Goal: Information Seeking & Learning: Learn about a topic

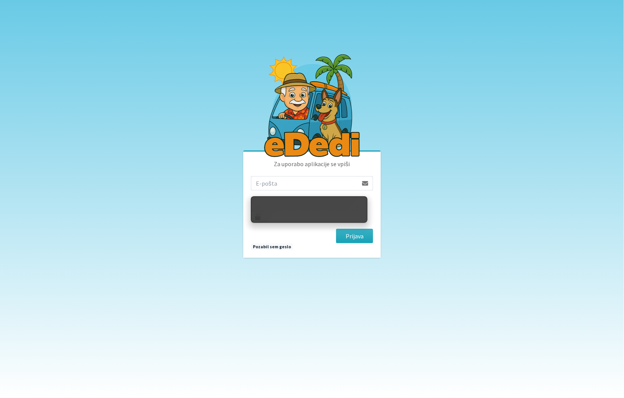
type input "ziga.dobnikar@protonmail.com"
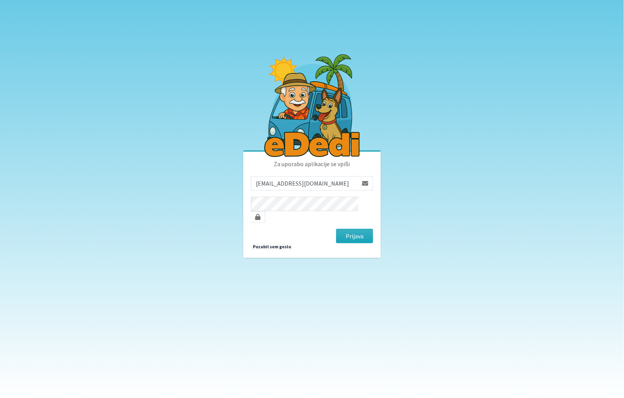
click at [353, 239] on div "Za uporabo aplikacije se vpiši ziga.dobnikar@protonmail.com Prijava Pozabil sem…" at bounding box center [311, 205] width 137 height 106
click at [355, 237] on div "Za uporabo aplikacije se vpiši ziga.dobnikar@protonmail.com Prijava Pozabil sem…" at bounding box center [311, 205] width 137 height 106
click at [357, 229] on button "Prijava" at bounding box center [354, 236] width 37 height 15
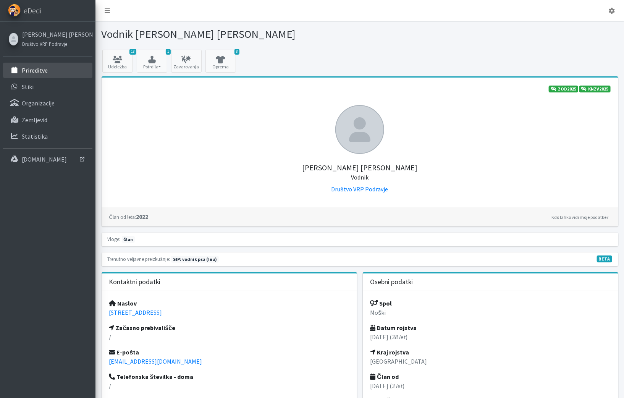
click at [50, 68] on link "Prireditve" at bounding box center [47, 70] width 89 height 15
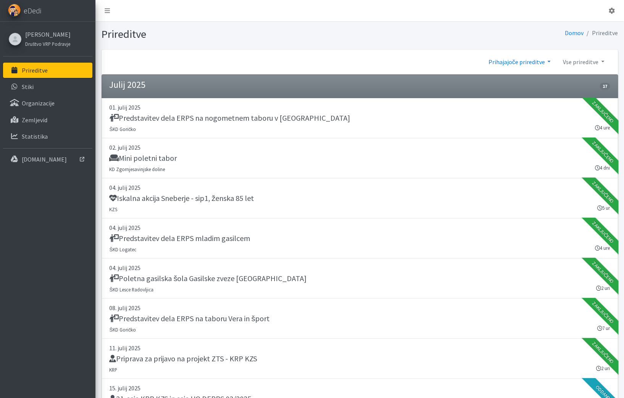
click at [530, 60] on link "Prihajajoče prireditve" at bounding box center [519, 61] width 74 height 15
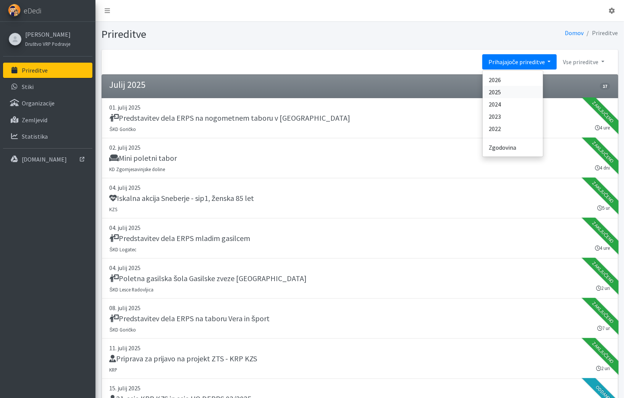
click at [504, 95] on link "2025" at bounding box center [513, 92] width 60 height 12
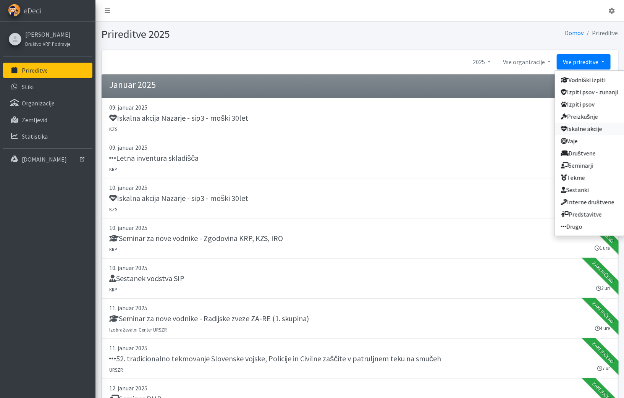
click at [588, 130] on link "Iskalne akcije" at bounding box center [589, 129] width 69 height 12
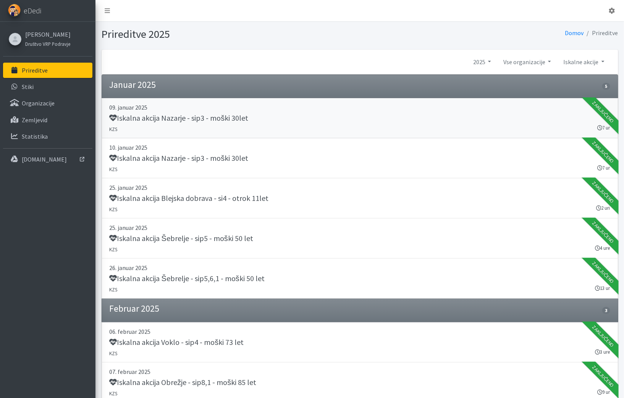
click at [236, 117] on h5 "Iskalna akcija Nazarje - sip3 - moški 30let" at bounding box center [179, 117] width 139 height 9
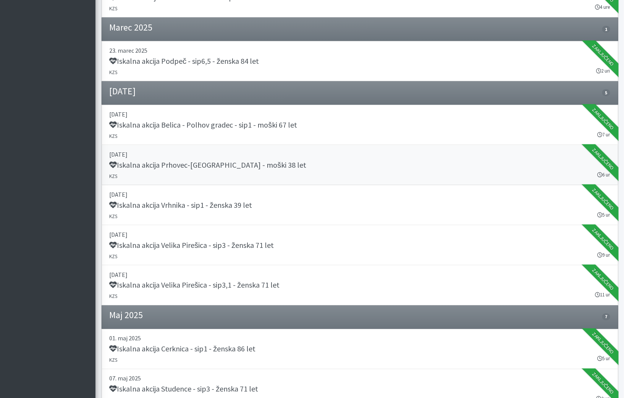
scroll to position [425, 0]
click at [225, 166] on div "Iskalna akcija Prhovec-Zagorje - moški 38 let" at bounding box center [360, 165] width 501 height 11
click at [283, 240] on div "Iskalna akcija Velika Pirešica - sip3 - ženska 71 let" at bounding box center [360, 245] width 501 height 11
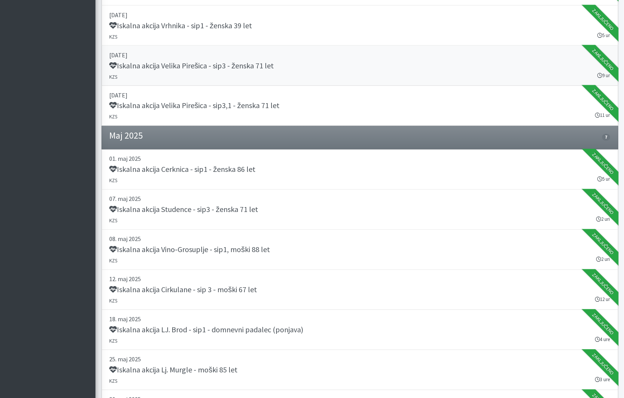
scroll to position [617, 0]
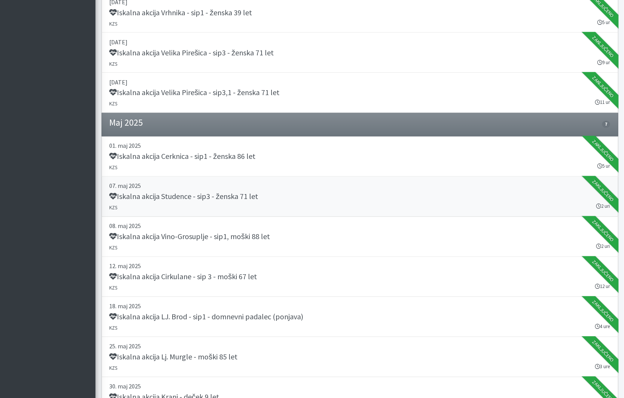
click at [255, 192] on h5 "Iskalna akcija Studence - sip3 - ženska 71 let" at bounding box center [184, 196] width 149 height 9
click at [261, 265] on p "12. maj 2025" at bounding box center [360, 266] width 501 height 9
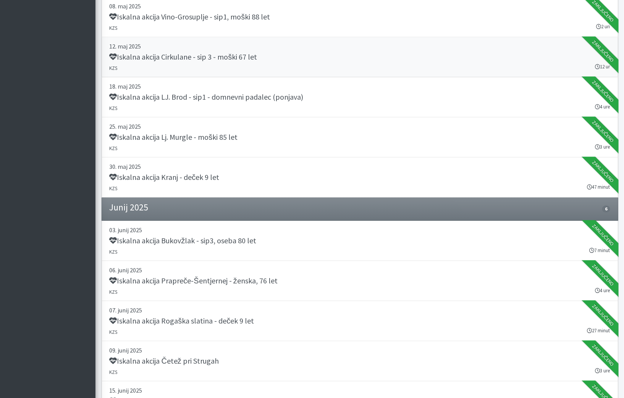
scroll to position [905, 0]
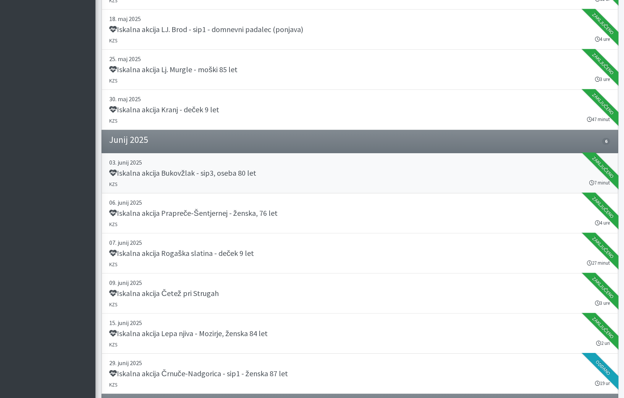
click at [234, 181] on link "03. junij 2025 Iskalna akcija Bukovžlak - sip3, oseba 80 let KZS 7 minut Zaklju…" at bounding box center [360, 173] width 517 height 40
click at [251, 250] on h5 "Iskalna akcija Rogaška slatina - deček 9 let" at bounding box center [182, 253] width 145 height 9
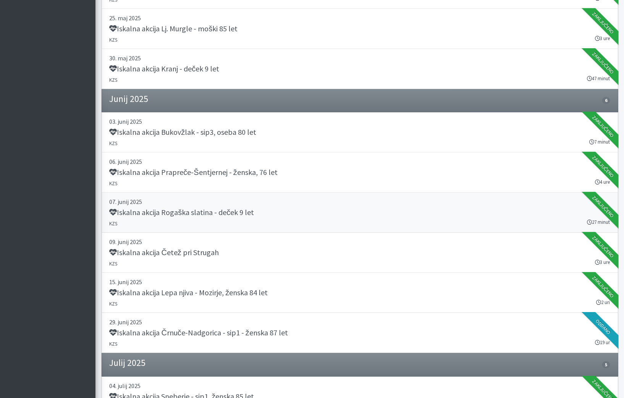
scroll to position [947, 0]
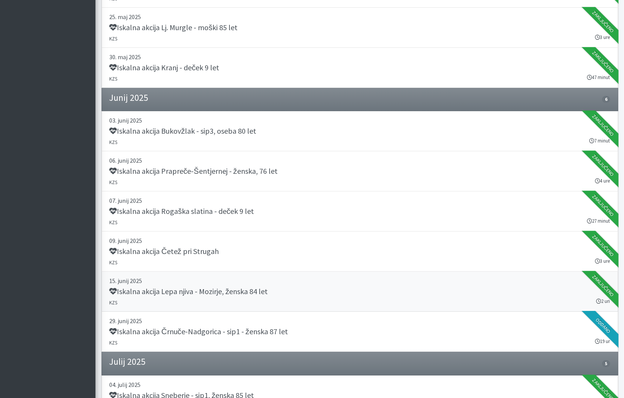
click at [263, 287] on h5 "Iskalna akcija Lepa njiva - Mozirje, ženska 84 let" at bounding box center [189, 291] width 158 height 9
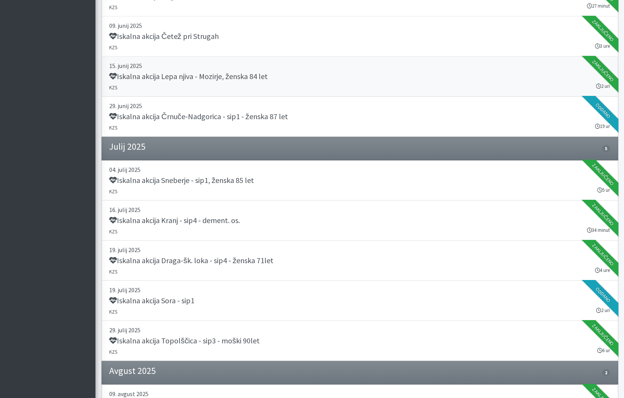
scroll to position [1169, 0]
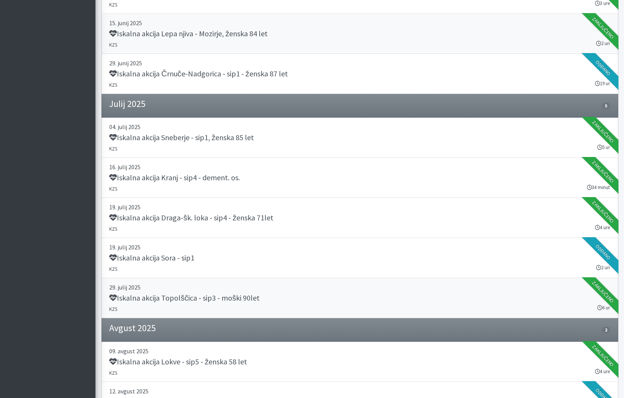
click at [263, 293] on div "Iskalna akcija Topolščica - sip3 - moški 90let" at bounding box center [360, 298] width 501 height 11
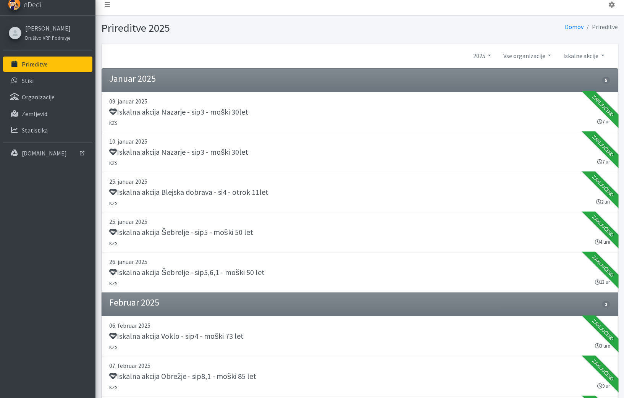
scroll to position [0, 0]
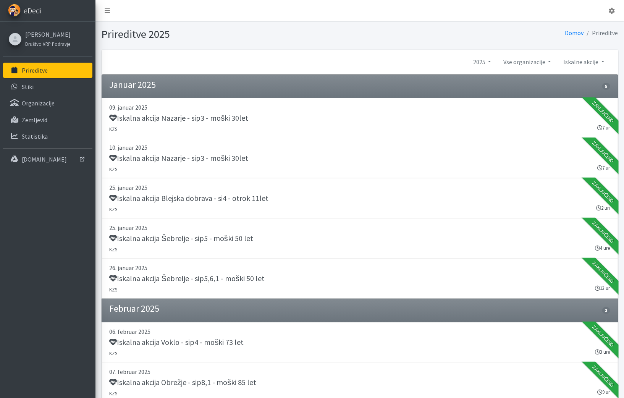
click at [19, 10] on img at bounding box center [14, 10] width 13 height 13
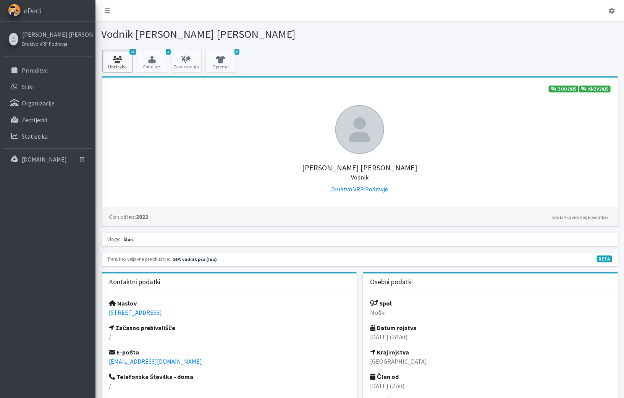
click at [128, 61] on icon at bounding box center [118, 60] width 26 height 8
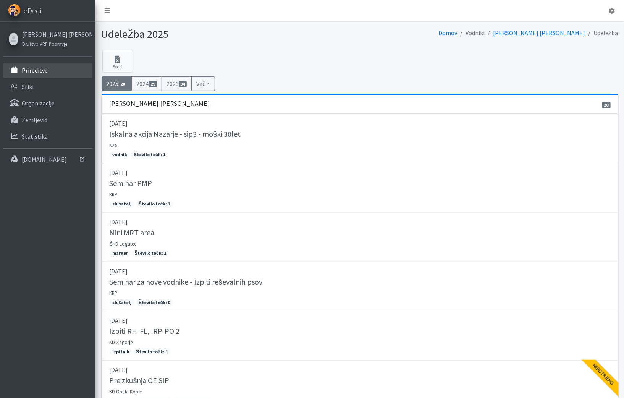
click at [29, 66] on p "Prireditve" at bounding box center [35, 70] width 26 height 8
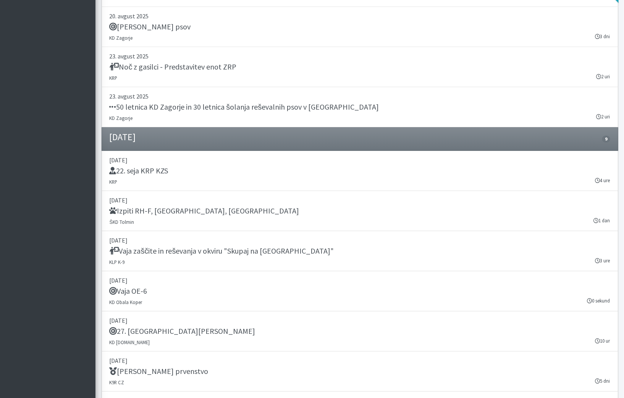
scroll to position [1211, 0]
